Goal: Information Seeking & Learning: Check status

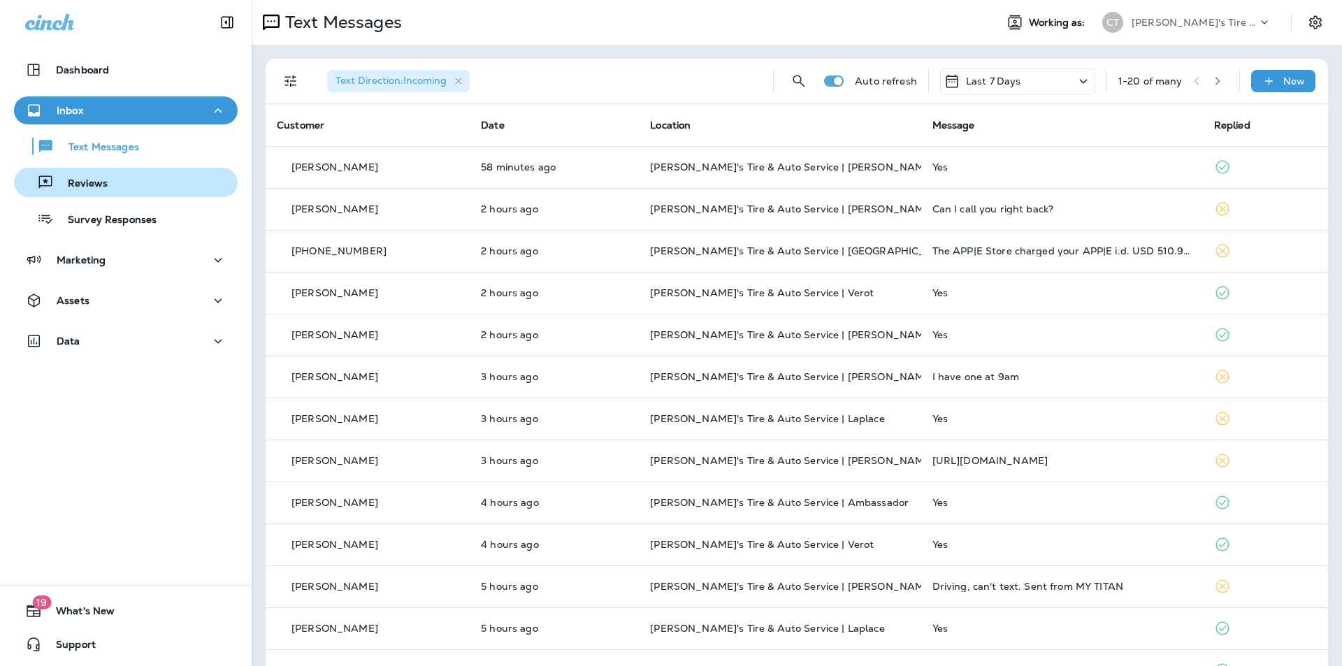
click at [96, 178] on p "Reviews" at bounding box center [81, 184] width 54 height 13
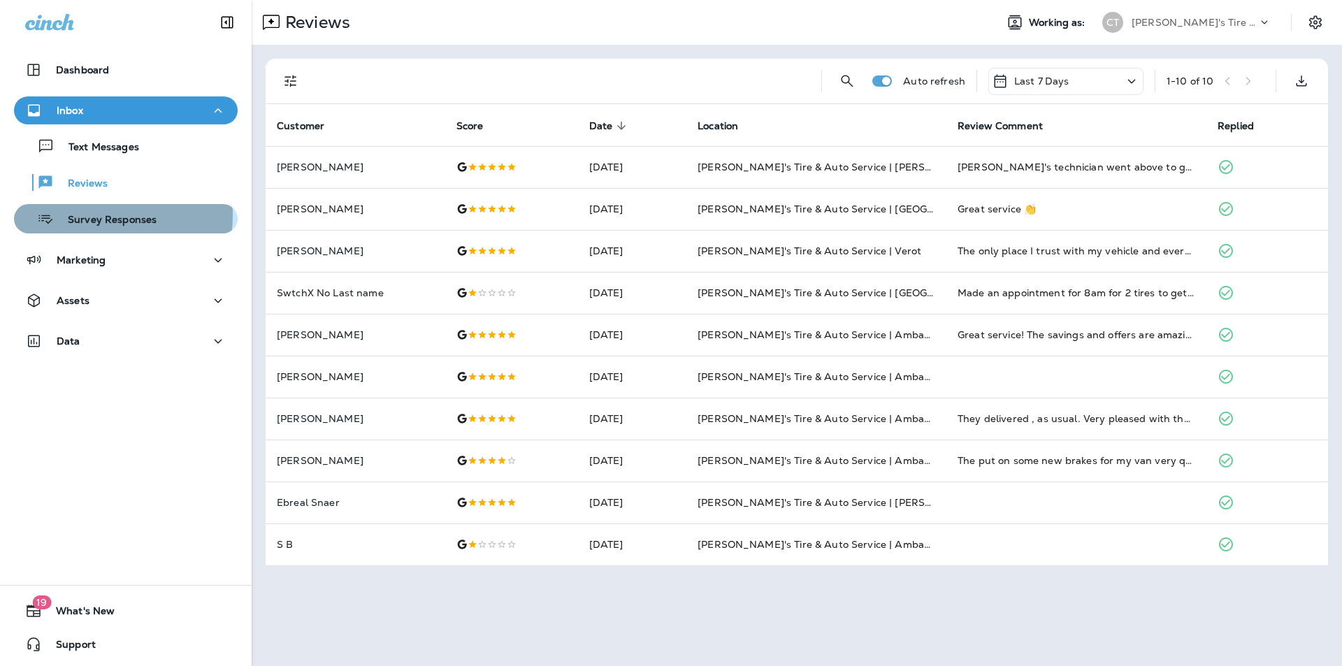
click at [90, 215] on p "Survey Responses" at bounding box center [105, 220] width 103 height 13
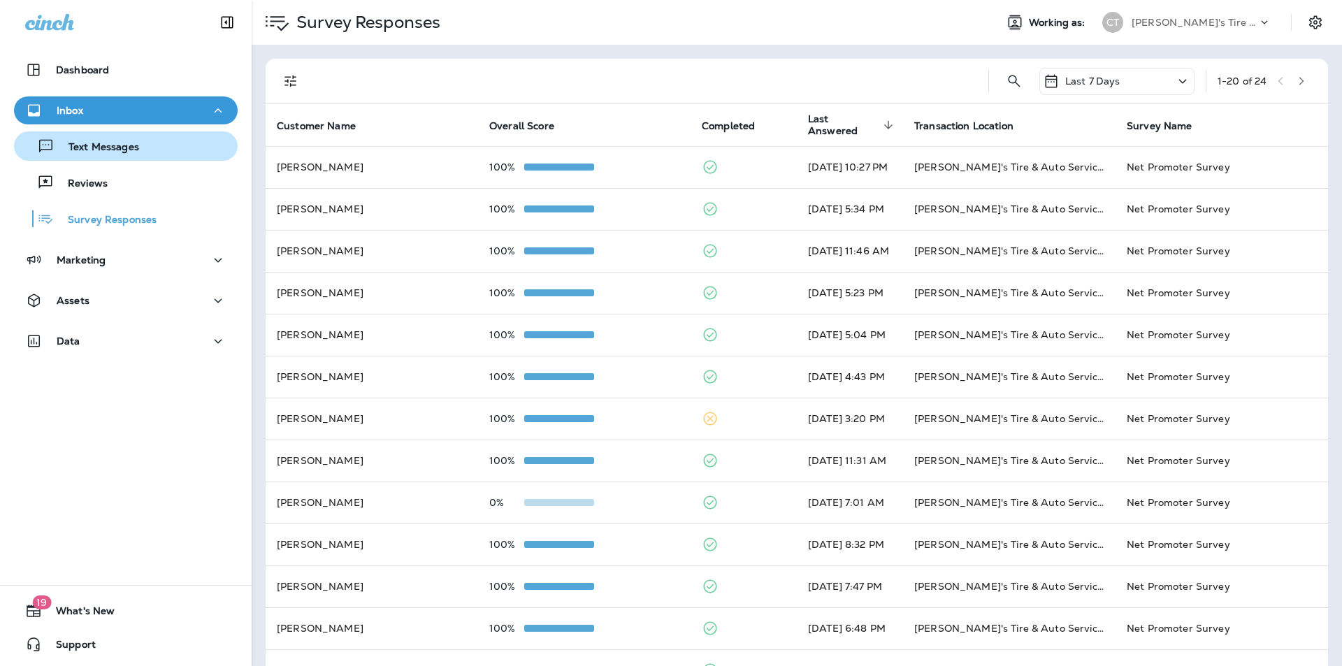
click at [102, 145] on p "Text Messages" at bounding box center [97, 147] width 85 height 13
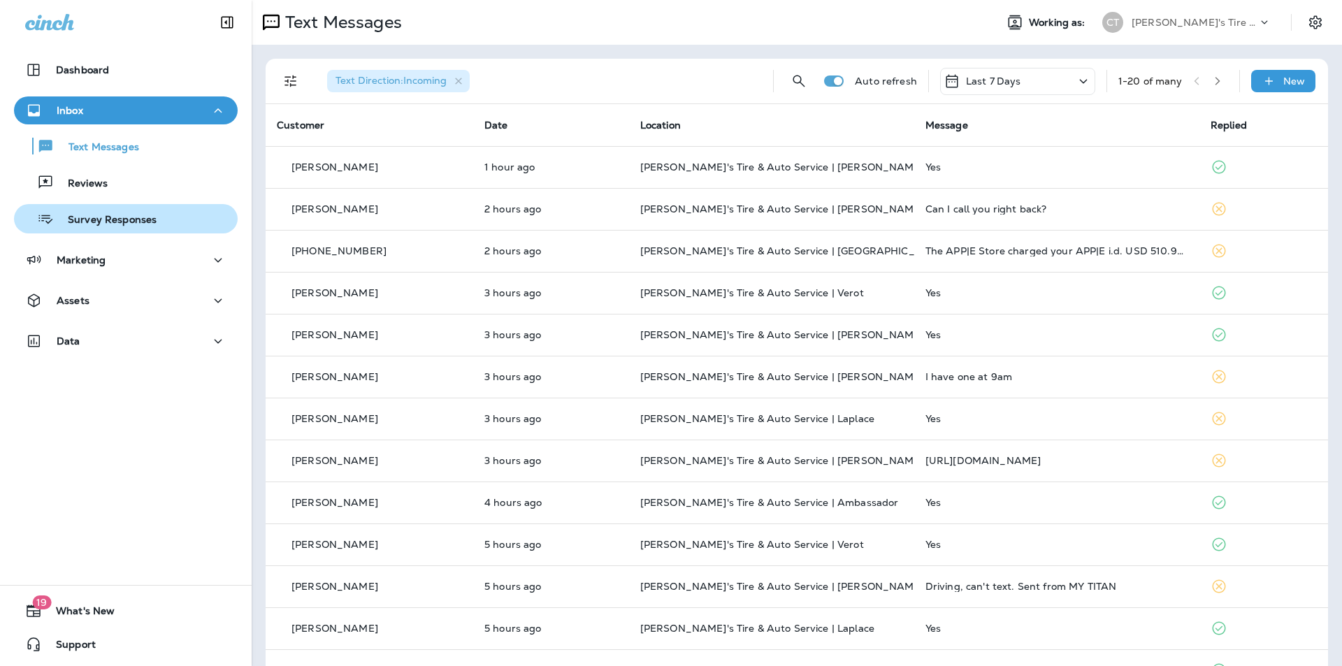
click at [105, 222] on p "Survey Responses" at bounding box center [105, 220] width 103 height 13
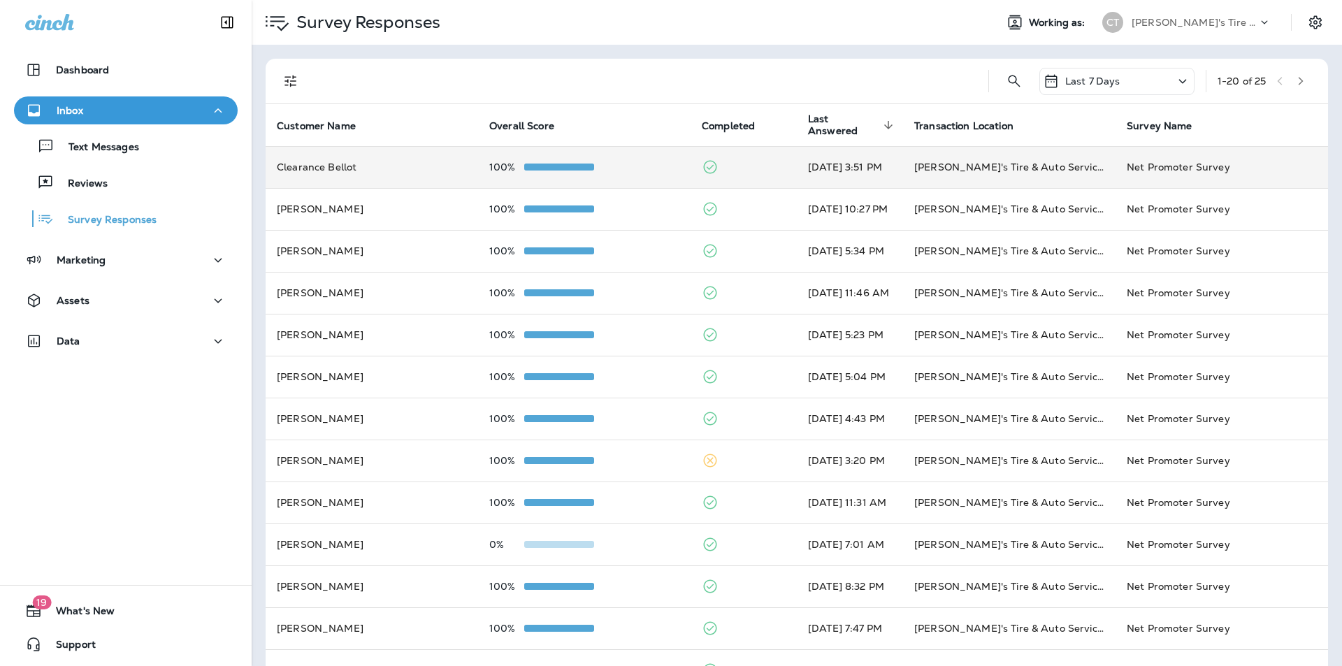
click at [625, 165] on div "100%" at bounding box center [584, 166] width 190 height 11
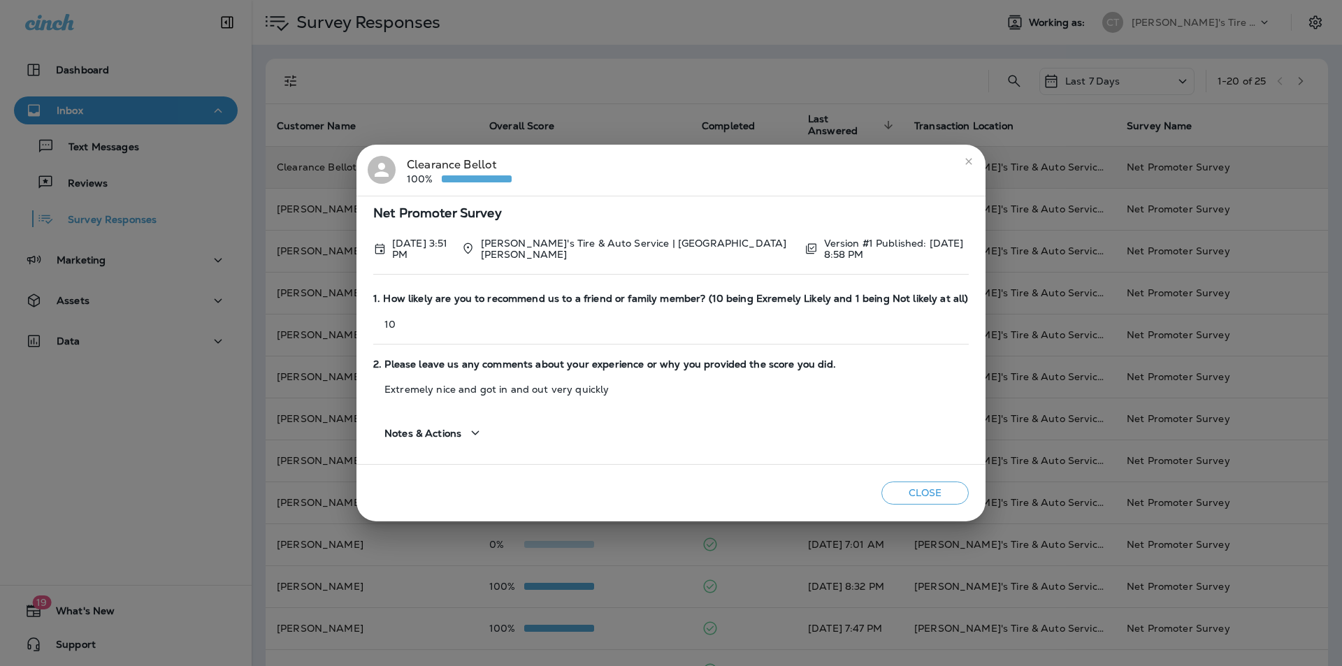
click at [964, 161] on icon "close" at bounding box center [968, 161] width 11 height 11
